Goal: Task Accomplishment & Management: Manage account settings

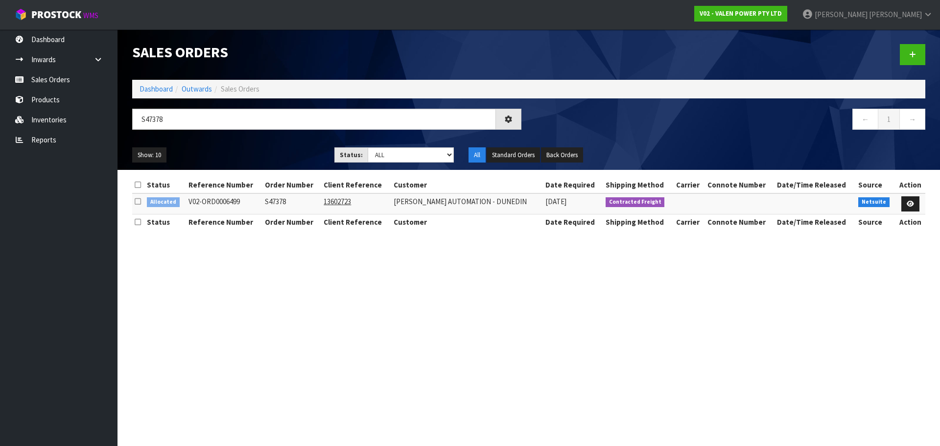
click at [524, 298] on section "Sales Orders Dashboard Outwards Sales Orders S47378 ← 1 → Show: 10 5 10 25 50 S…" at bounding box center [470, 223] width 940 height 446
click at [218, 114] on input "S47378" at bounding box center [314, 119] width 364 height 21
click at [60, 80] on link "Sales Orders" at bounding box center [58, 80] width 117 height 20
click at [292, 249] on section "Sales Orders Dashboard Outwards Sales Orders S47378 ← 1 → Show: 10 5 10 25 50 S…" at bounding box center [470, 223] width 940 height 446
click at [375, 284] on section "Sales Orders Dashboard Outwards Sales Orders S47378 ← 1 → Show: 10 5 10 25 50 S…" at bounding box center [470, 223] width 940 height 446
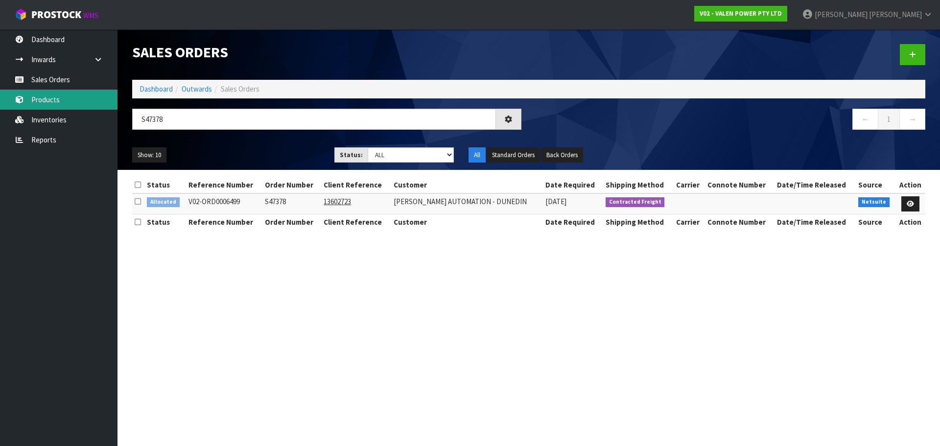
click at [61, 99] on link "Products" at bounding box center [58, 100] width 117 height 20
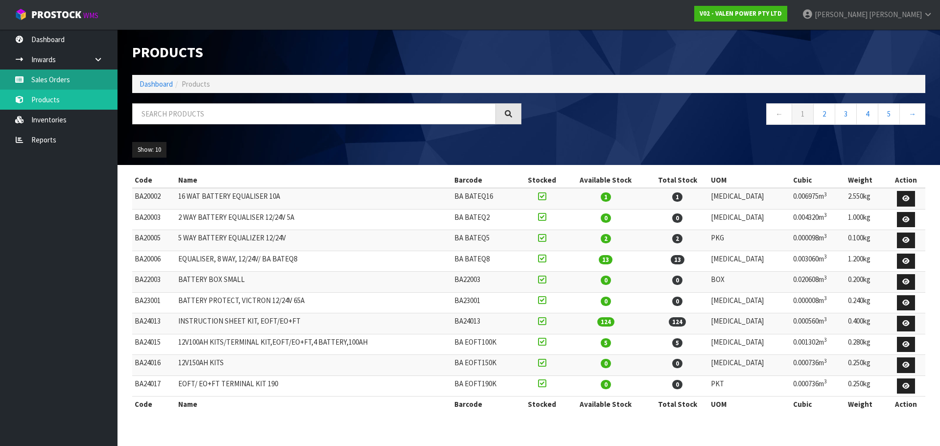
click at [63, 81] on link "Sales Orders" at bounding box center [58, 80] width 117 height 20
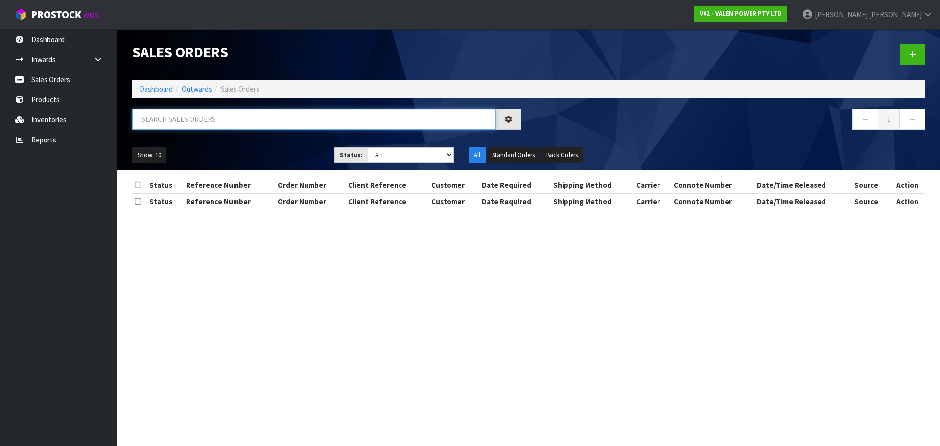
click at [218, 117] on input "text" at bounding box center [314, 119] width 364 height 21
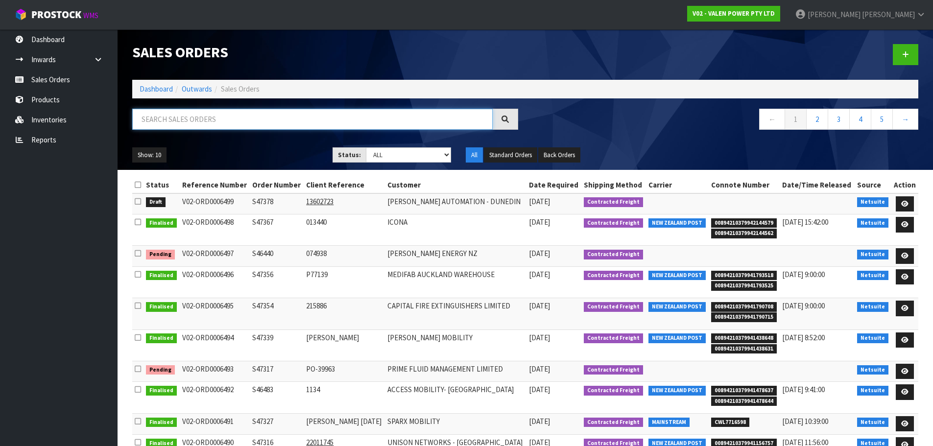
paste input "S47378"
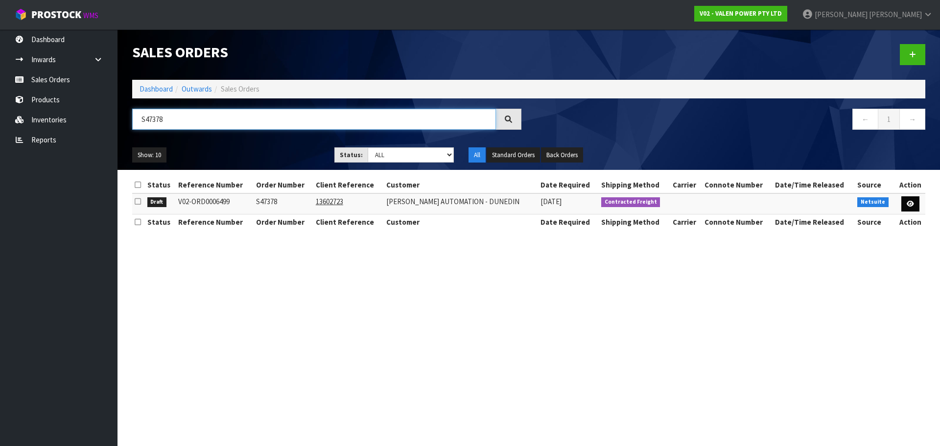
type input "S47378"
click at [912, 205] on icon at bounding box center [910, 204] width 7 height 6
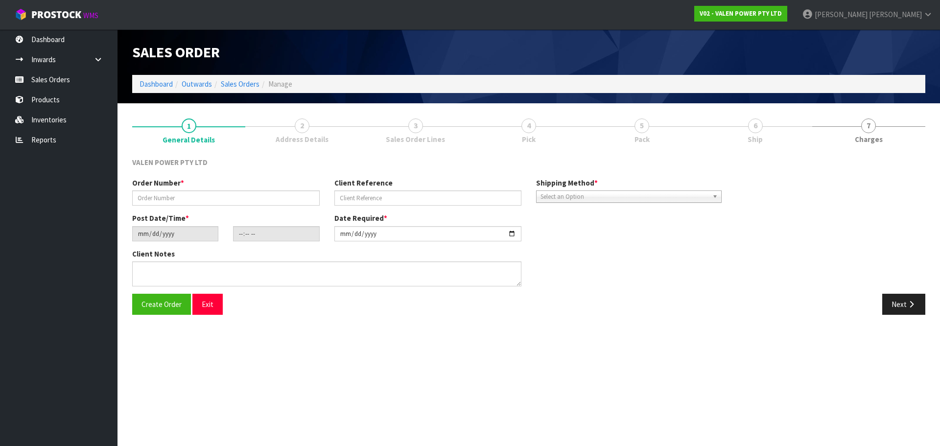
type input "S47378"
type input "13602723"
type input "[DATE]"
type input "14:45:09.000"
type input "[DATE]"
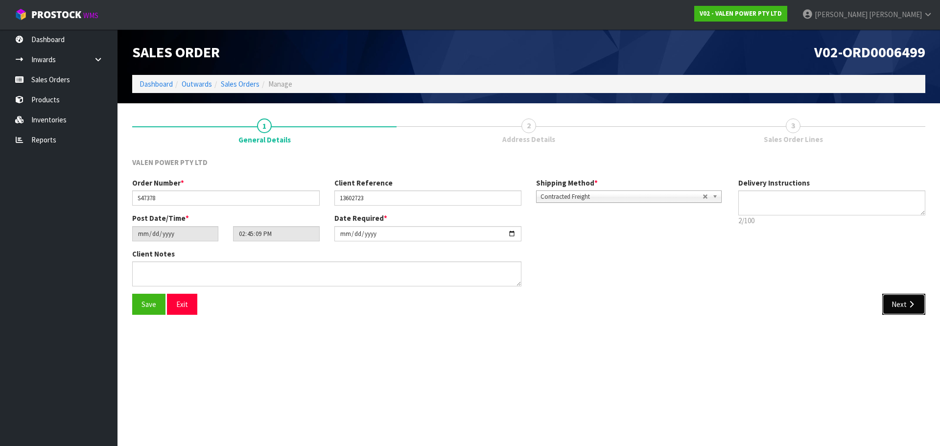
click at [914, 302] on icon "button" at bounding box center [911, 304] width 9 height 7
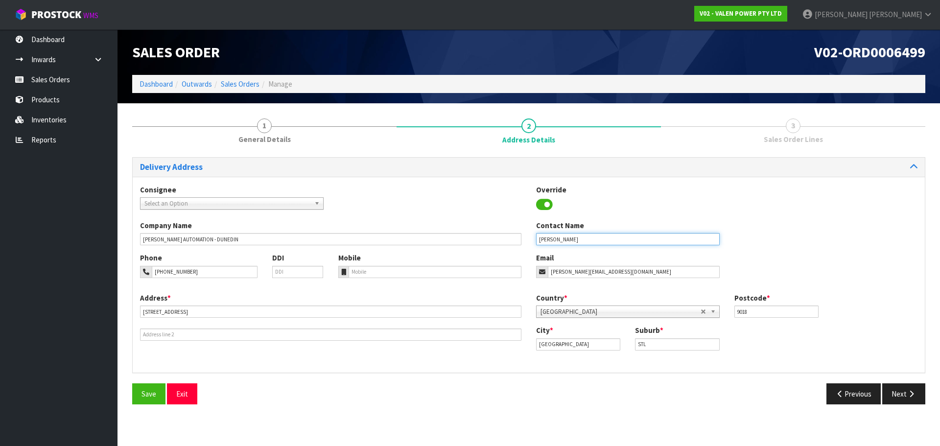
drag, startPoint x: 594, startPoint y: 243, endPoint x: 493, endPoint y: 232, distance: 101.0
click at [493, 232] on div "Company Name [PERSON_NAME] AUTOMATION - [GEOGRAPHIC_DATA] Contact Name [PERSON_…" at bounding box center [529, 236] width 792 height 32
paste input "[PERSON_NAME]"
type input "[PERSON_NAME]"
drag, startPoint x: 199, startPoint y: 273, endPoint x: 132, endPoint y: 273, distance: 67.6
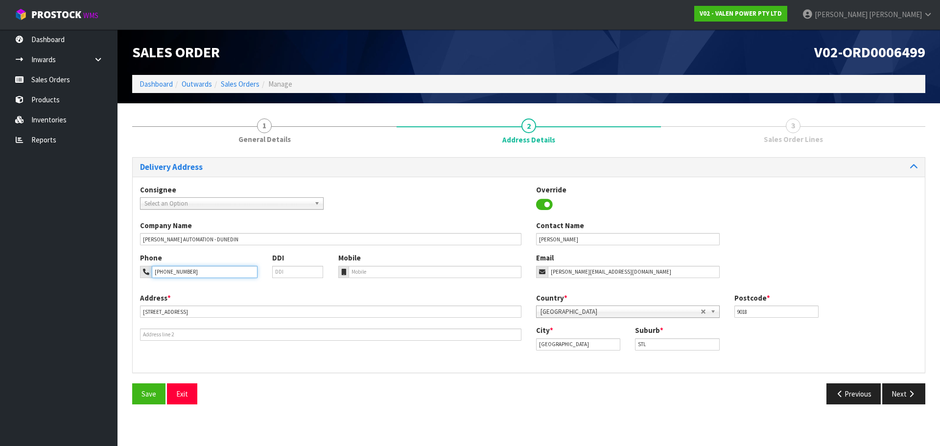
click at [132, 273] on div "1 General Details 2 Address Details 3 Sales Order Lines Delivery Address Consig…" at bounding box center [529, 261] width 808 height 301
drag, startPoint x: 236, startPoint y: 240, endPoint x: 57, endPoint y: 226, distance: 179.7
click at [57, 226] on body "Toggle navigation ProStock WMS V02 - VALEN POWER PTY LTD [PERSON_NAME] Logout D…" at bounding box center [470, 223] width 940 height 446
paste input "ITS"
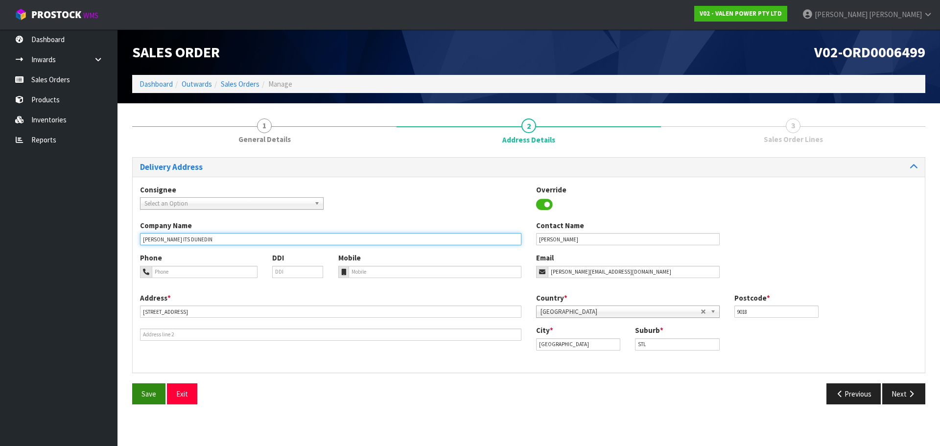
type input "[PERSON_NAME] ITS DUNEDIN"
click at [142, 395] on span "Save" at bounding box center [148, 393] width 15 height 9
